Goal: Check status: Check status

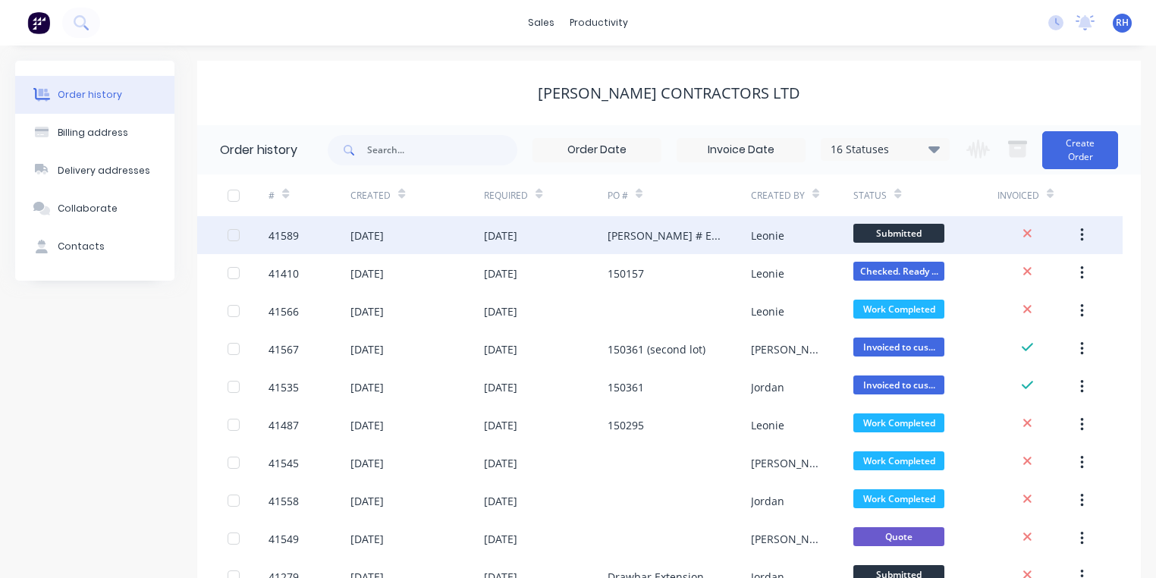
click at [382, 230] on div "[DATE]" at bounding box center [367, 236] width 33 height 16
click at [492, 240] on div "[DATE]" at bounding box center [500, 236] width 33 height 16
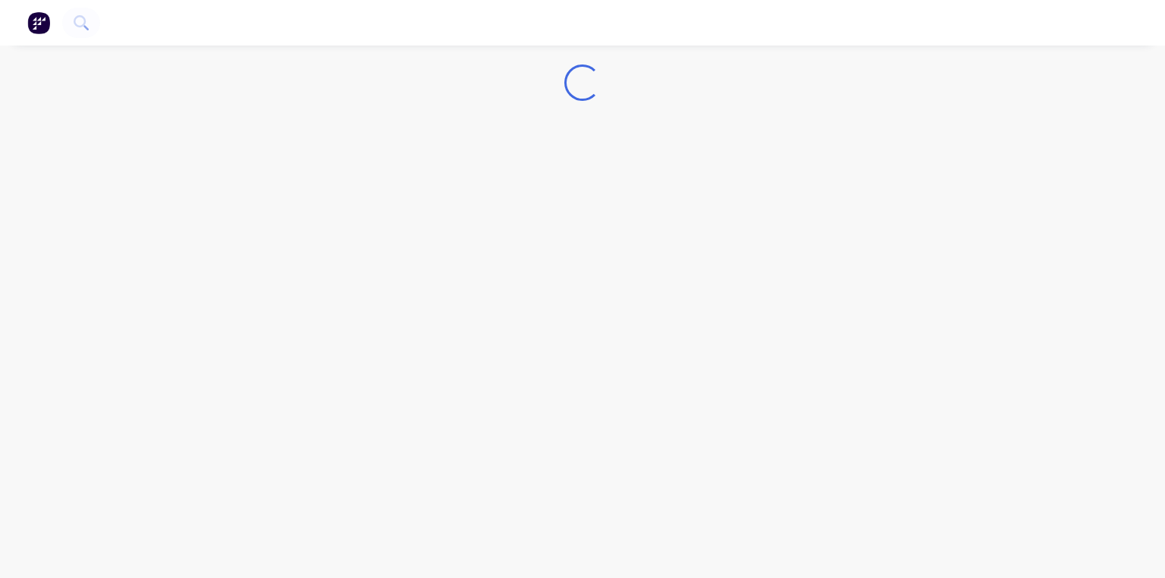
click at [522, 237] on div "Loading..." at bounding box center [582, 289] width 1165 height 578
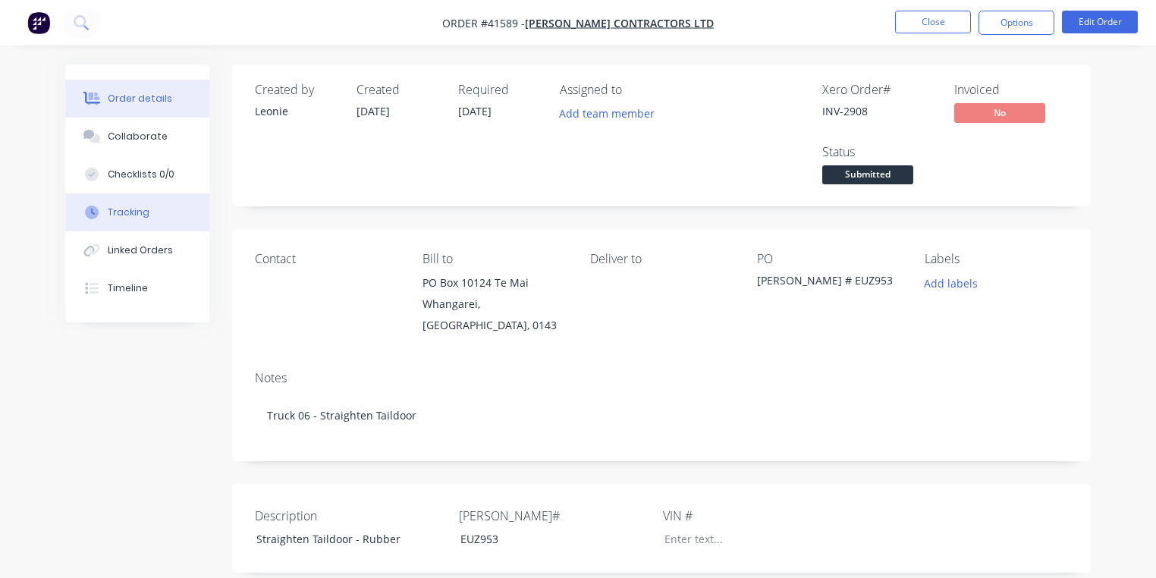
click at [149, 215] on button "Tracking" at bounding box center [137, 212] width 144 height 38
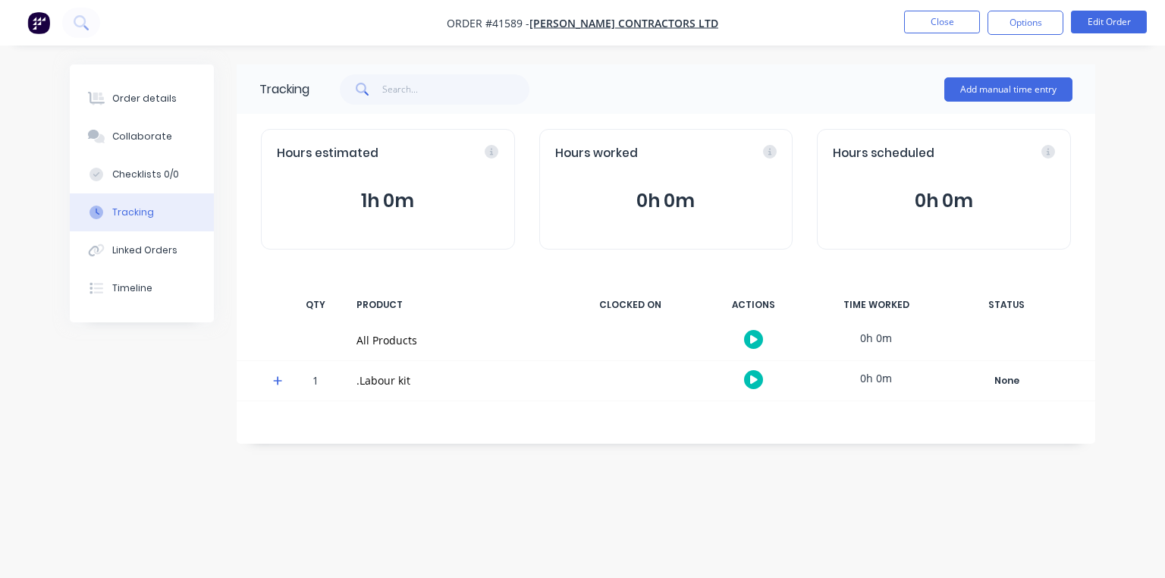
click at [281, 386] on span at bounding box center [280, 383] width 15 height 15
click at [753, 419] on icon "button" at bounding box center [754, 420] width 8 height 8
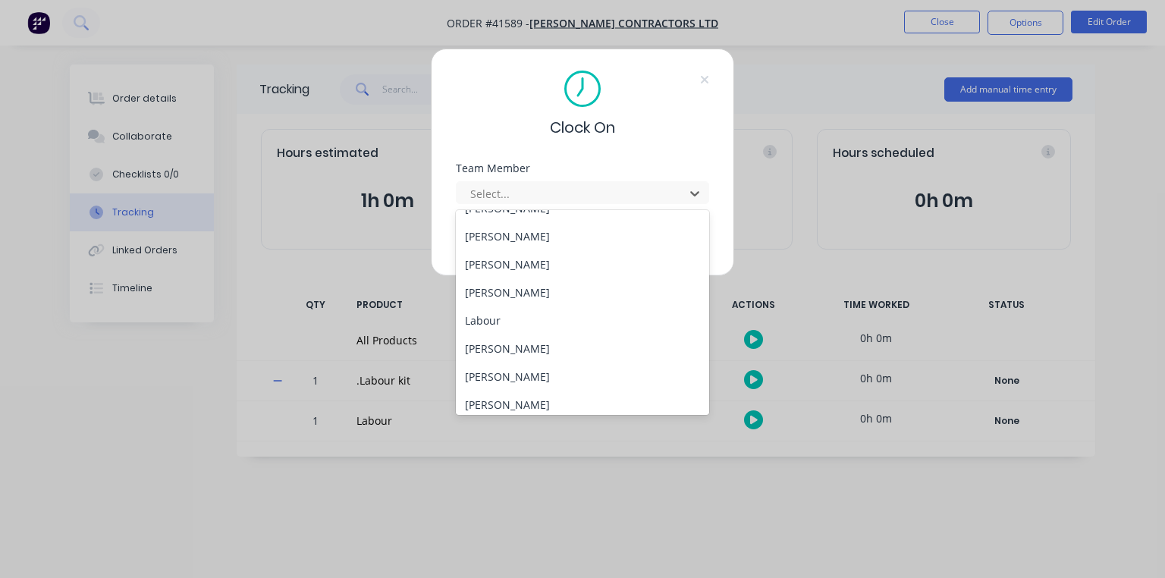
scroll to position [222, 0]
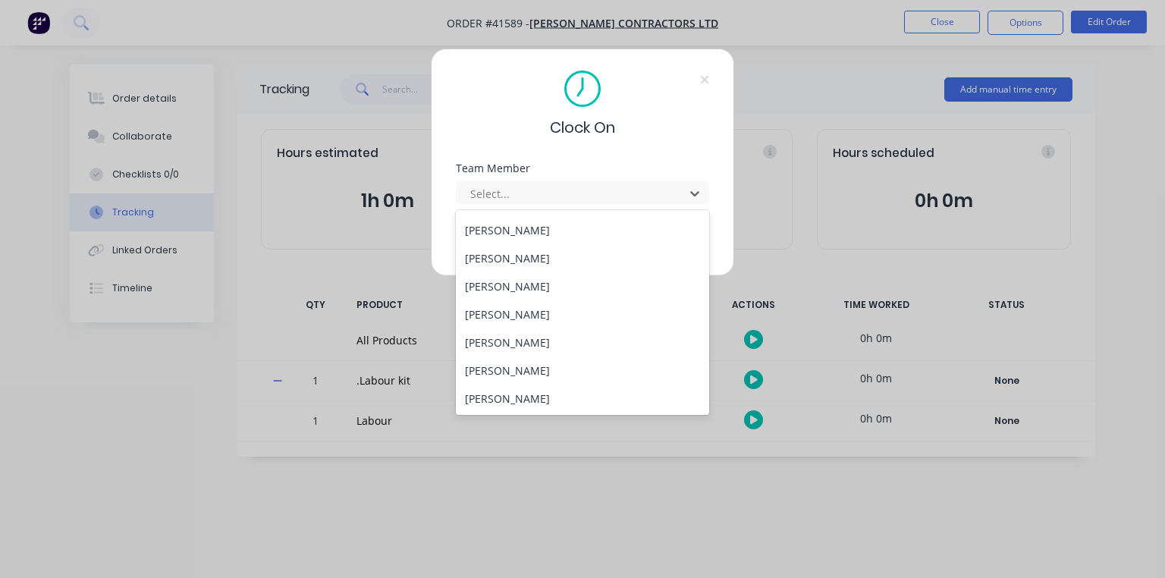
click at [568, 279] on div "[PERSON_NAME]" at bounding box center [582, 286] width 253 height 28
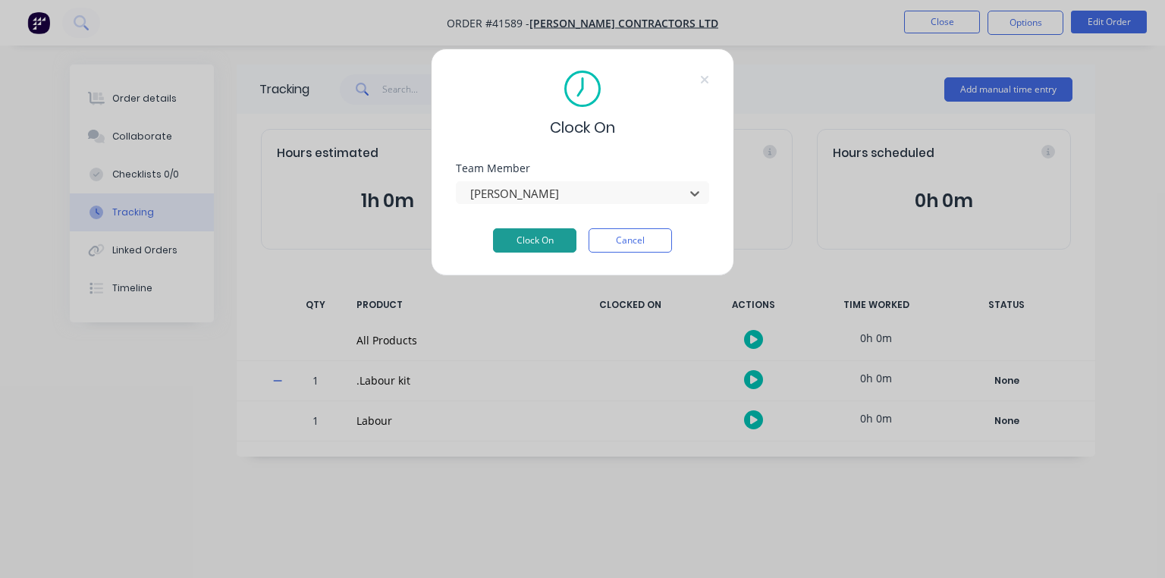
click at [549, 234] on button "Clock On" at bounding box center [534, 240] width 83 height 24
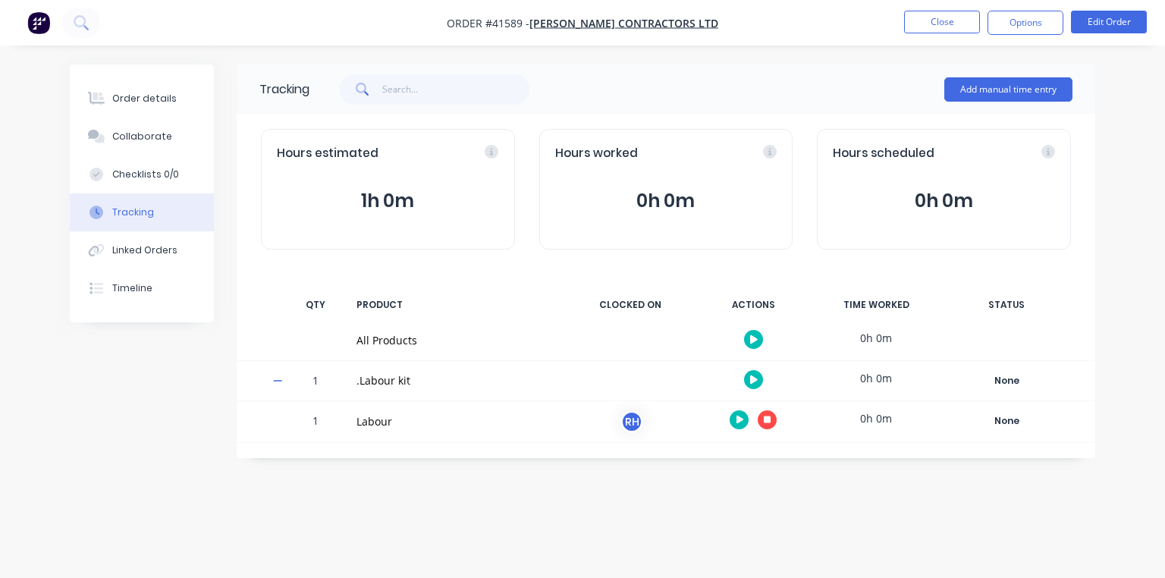
click at [38, 24] on img "button" at bounding box center [38, 22] width 23 height 23
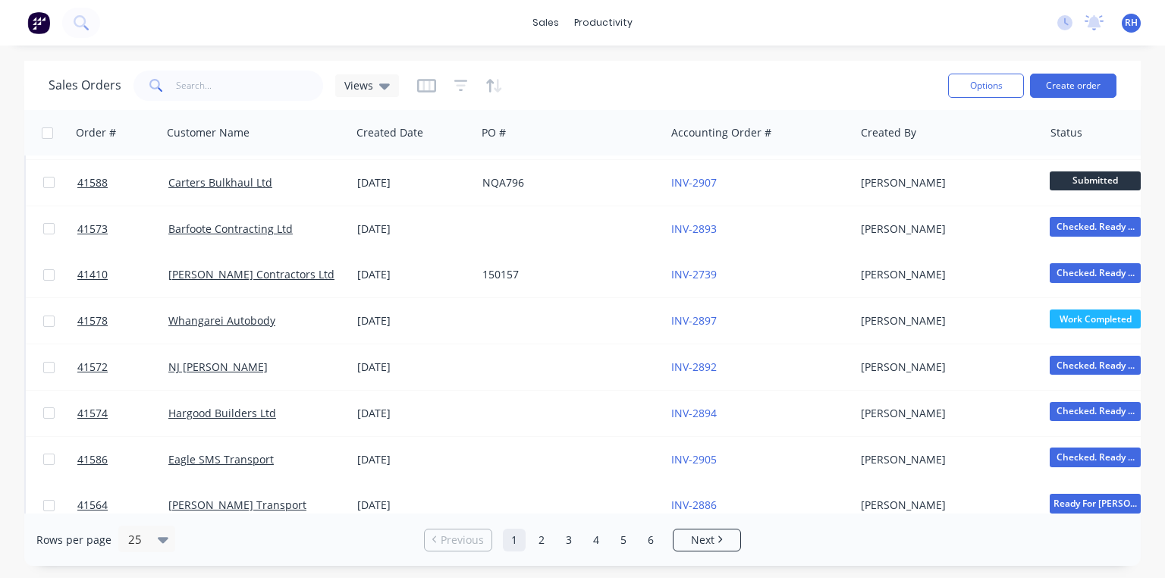
scroll to position [285, 0]
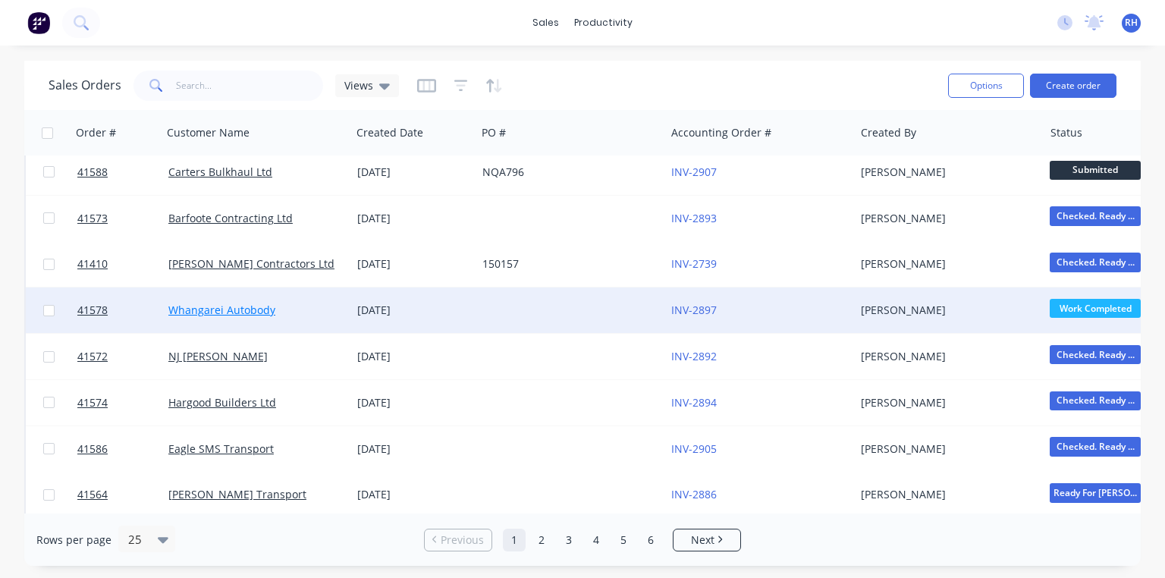
click at [247, 312] on link "Whangarei Autobody" at bounding box center [221, 310] width 107 height 14
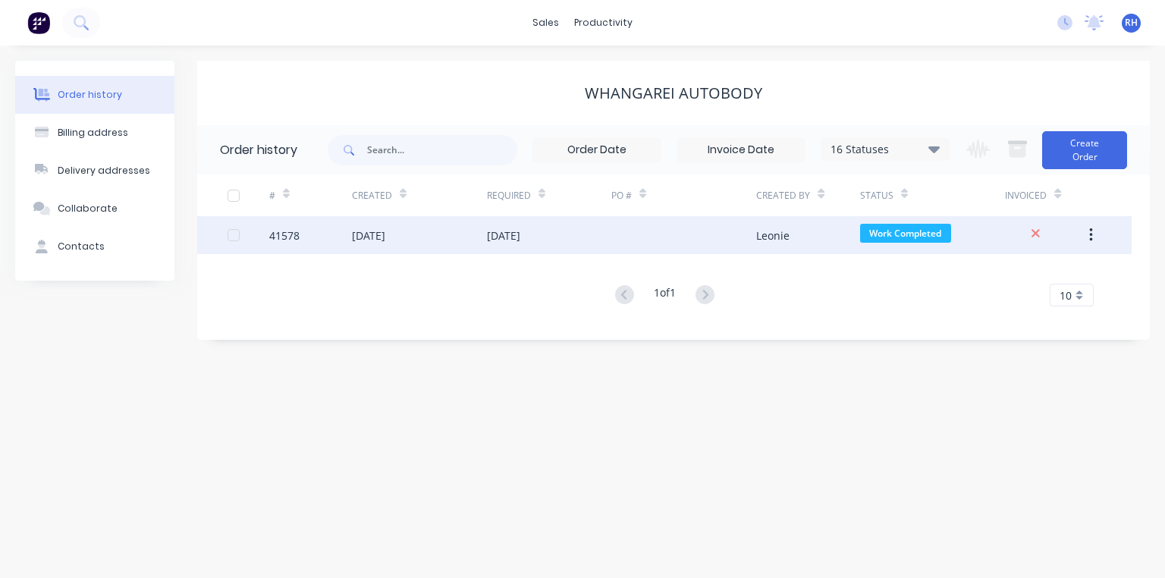
click at [505, 241] on div "[DATE]" at bounding box center [503, 236] width 33 height 16
